Goal: Find specific page/section: Find specific page/section

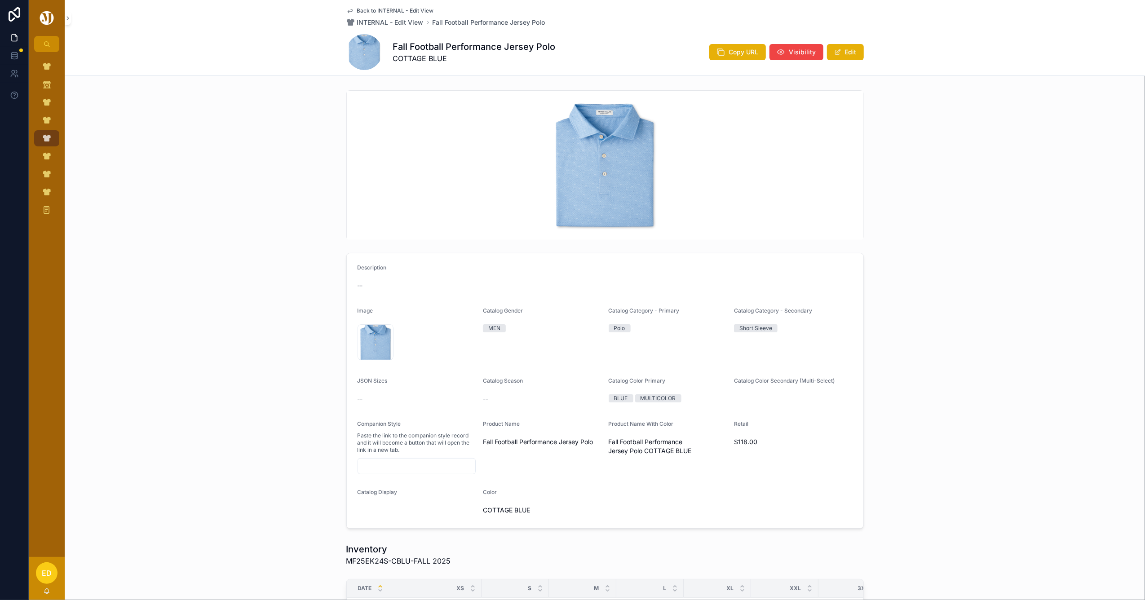
click at [489, 46] on h1 "Fall Football Performance Jersey Polo" at bounding box center [474, 46] width 163 height 13
copy h1 "Fall Football Performance Jersey Polo"
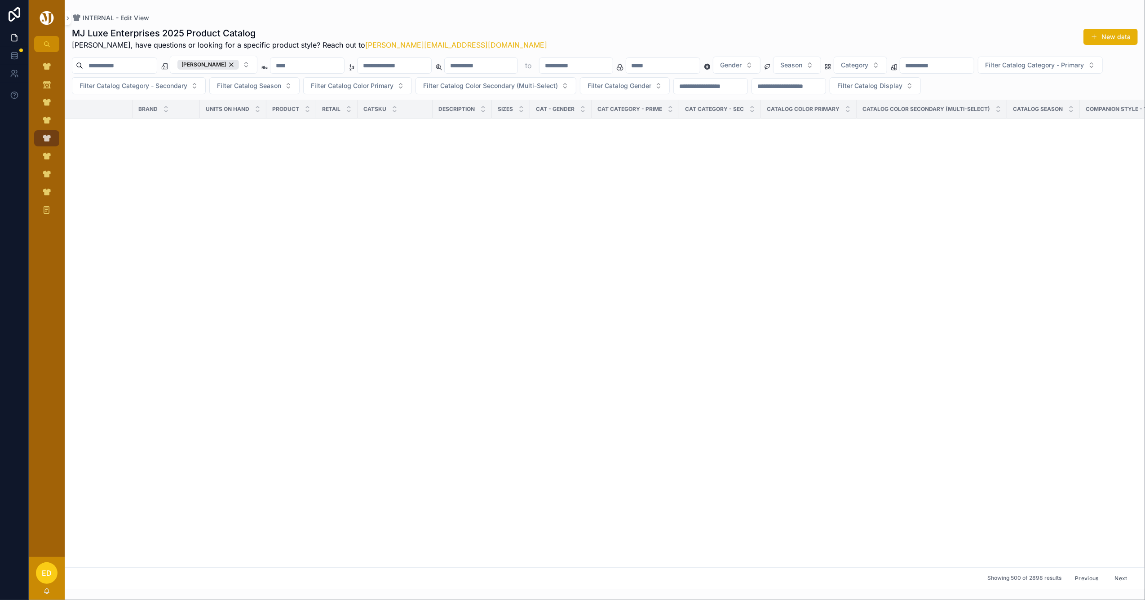
scroll to position [65580, 0]
